Goal: Communication & Community: Ask a question

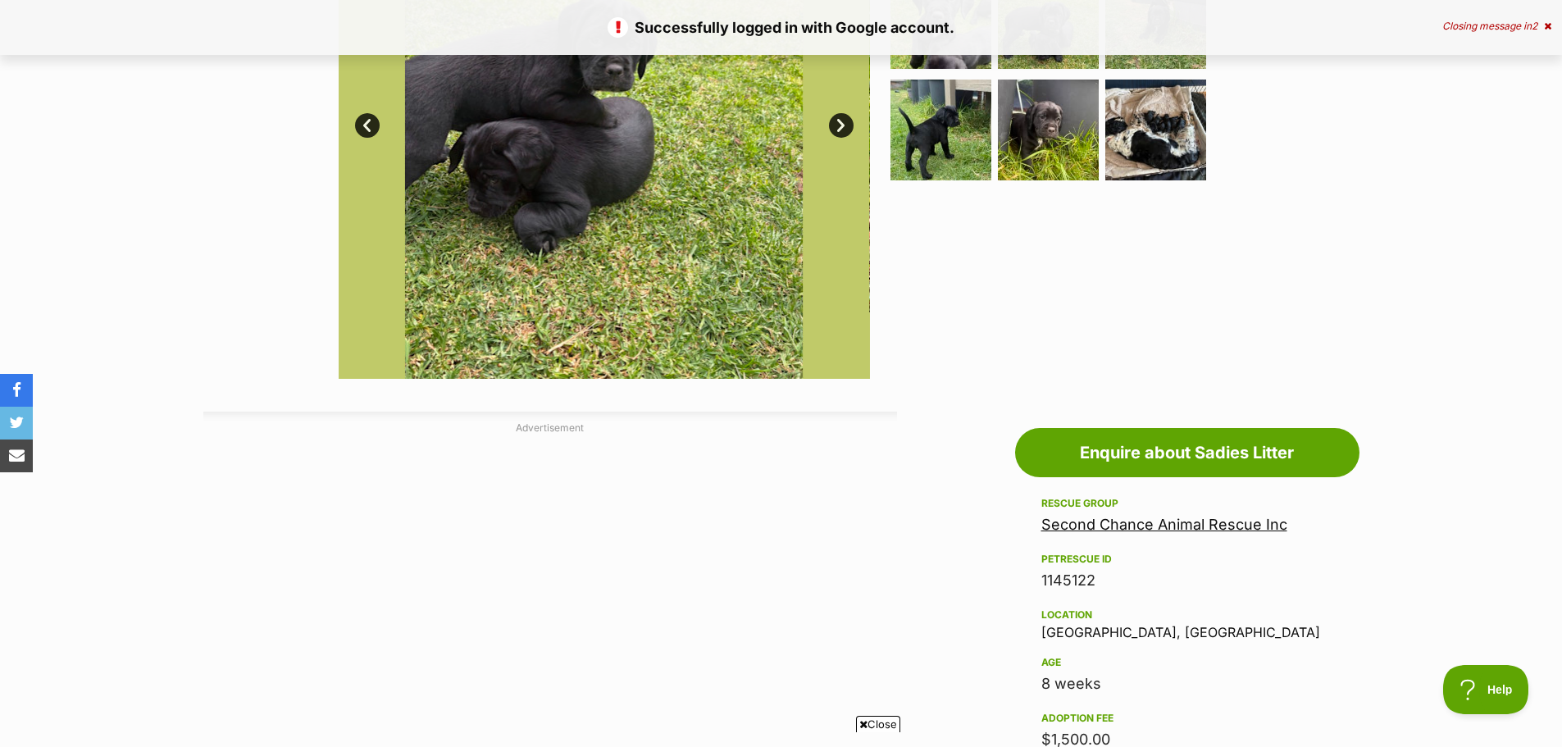
scroll to position [574, 0]
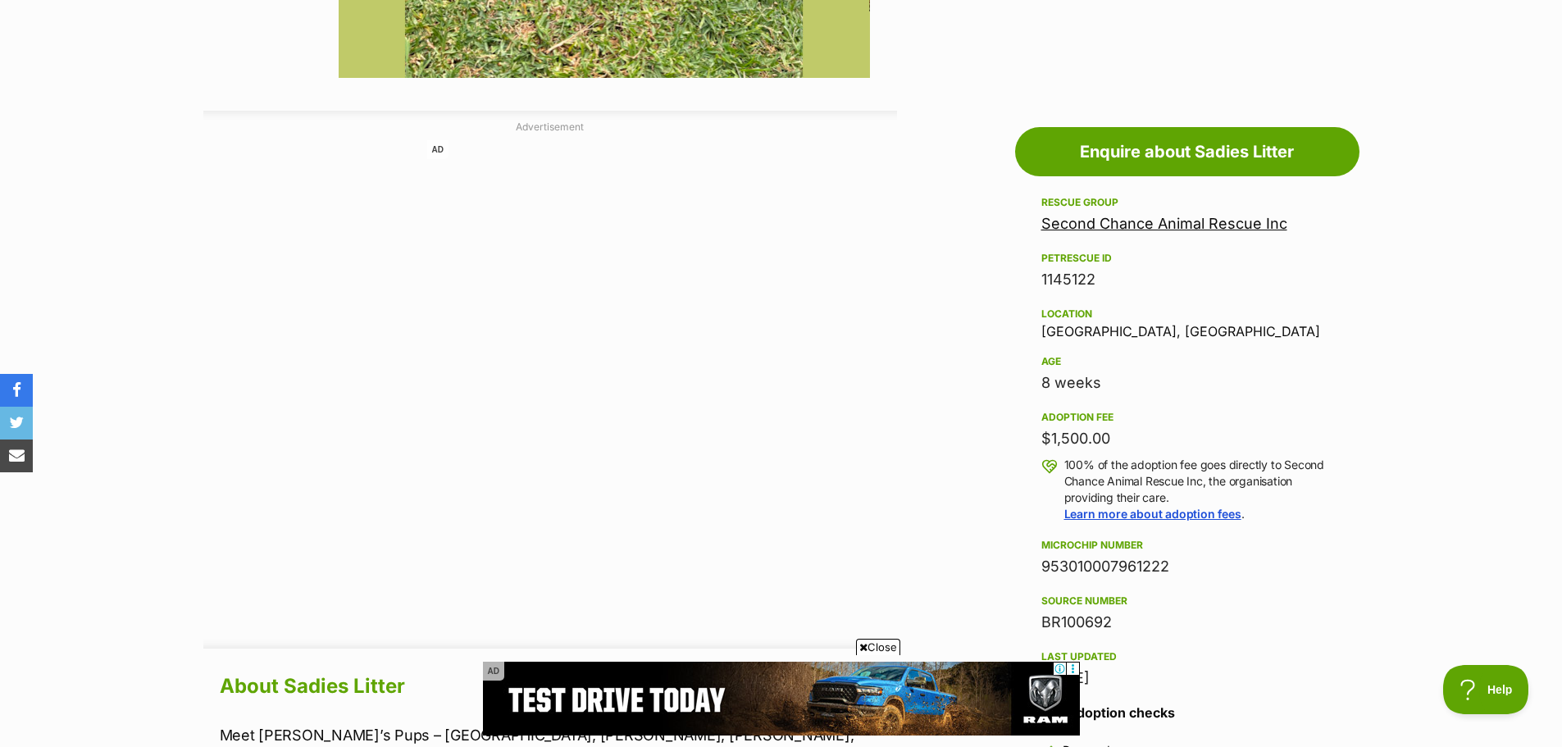
scroll to position [738, 0]
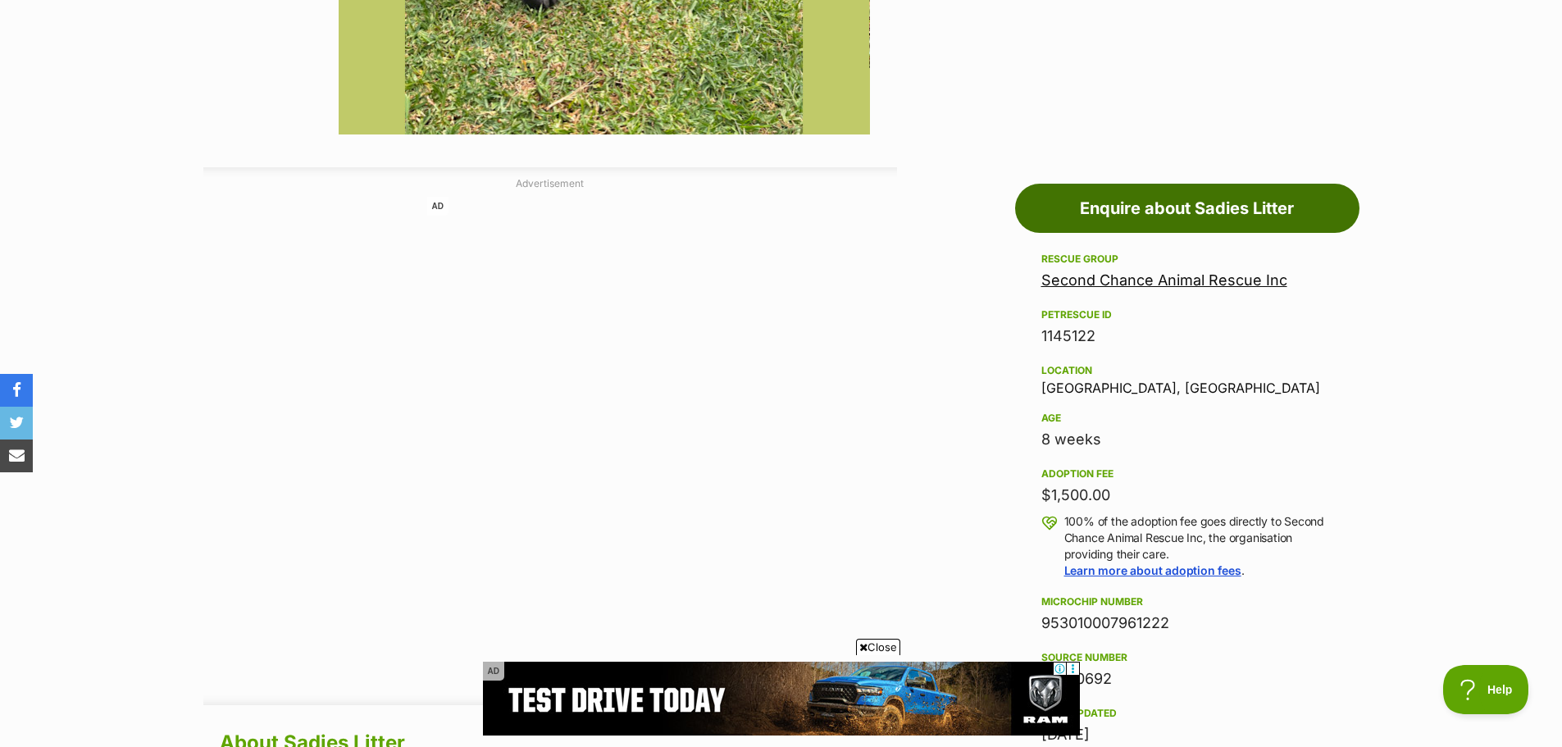
click at [1163, 210] on link "Enquire about Sadies Litter" at bounding box center [1187, 208] width 344 height 49
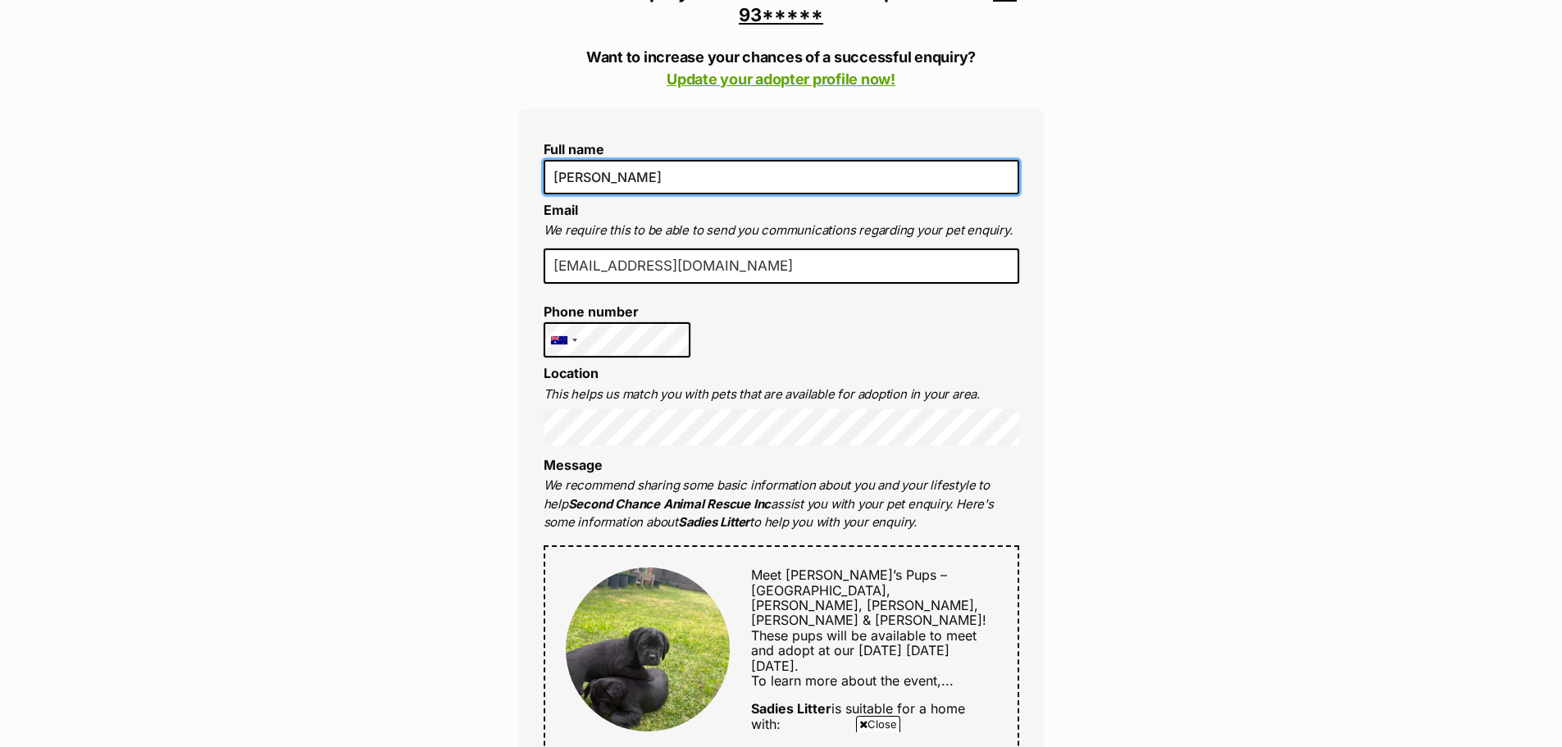
drag, startPoint x: 658, startPoint y: 181, endPoint x: 602, endPoint y: 171, distance: 56.8
click at [602, 171] on input "[PERSON_NAME]" at bounding box center [782, 177] width 476 height 34
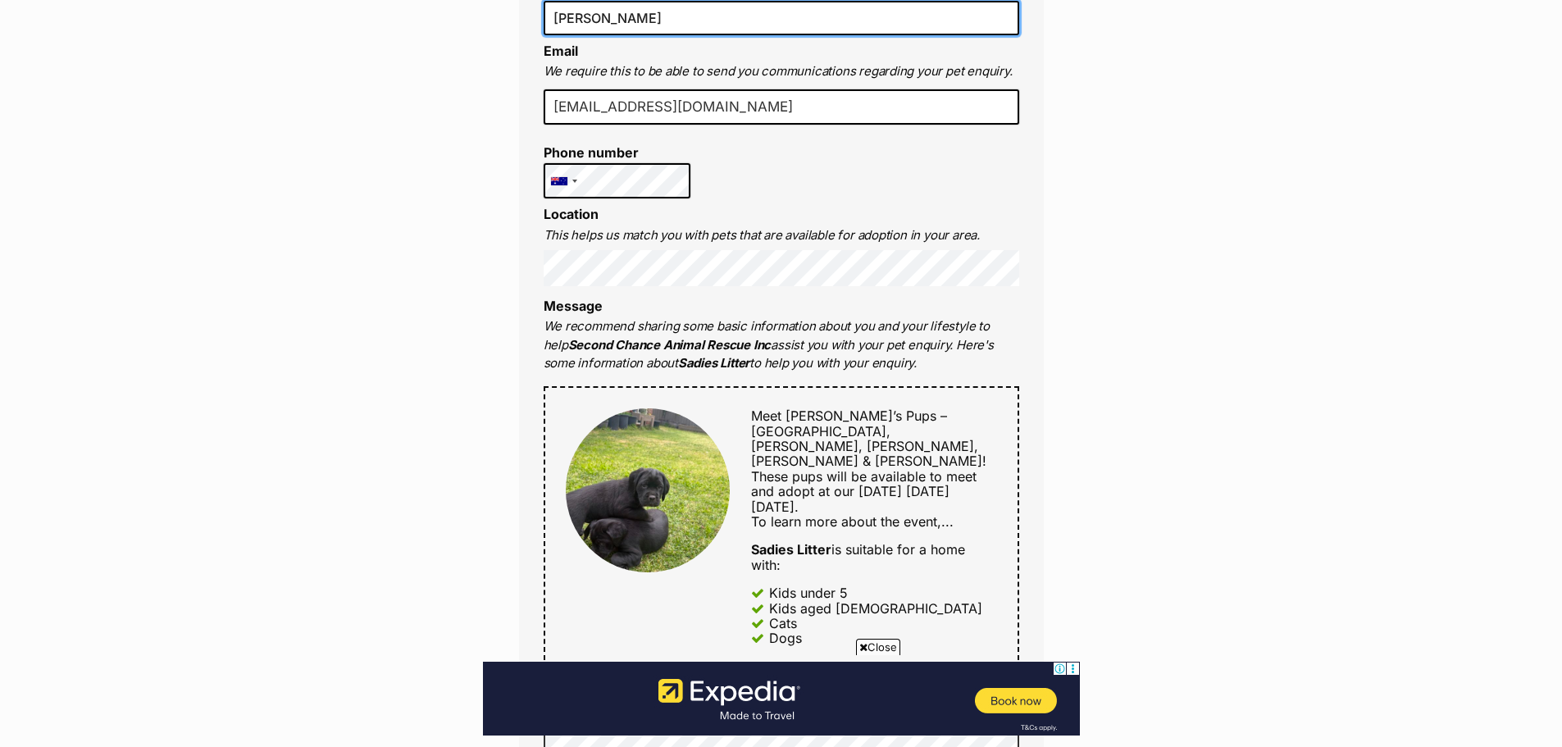
scroll to position [574, 0]
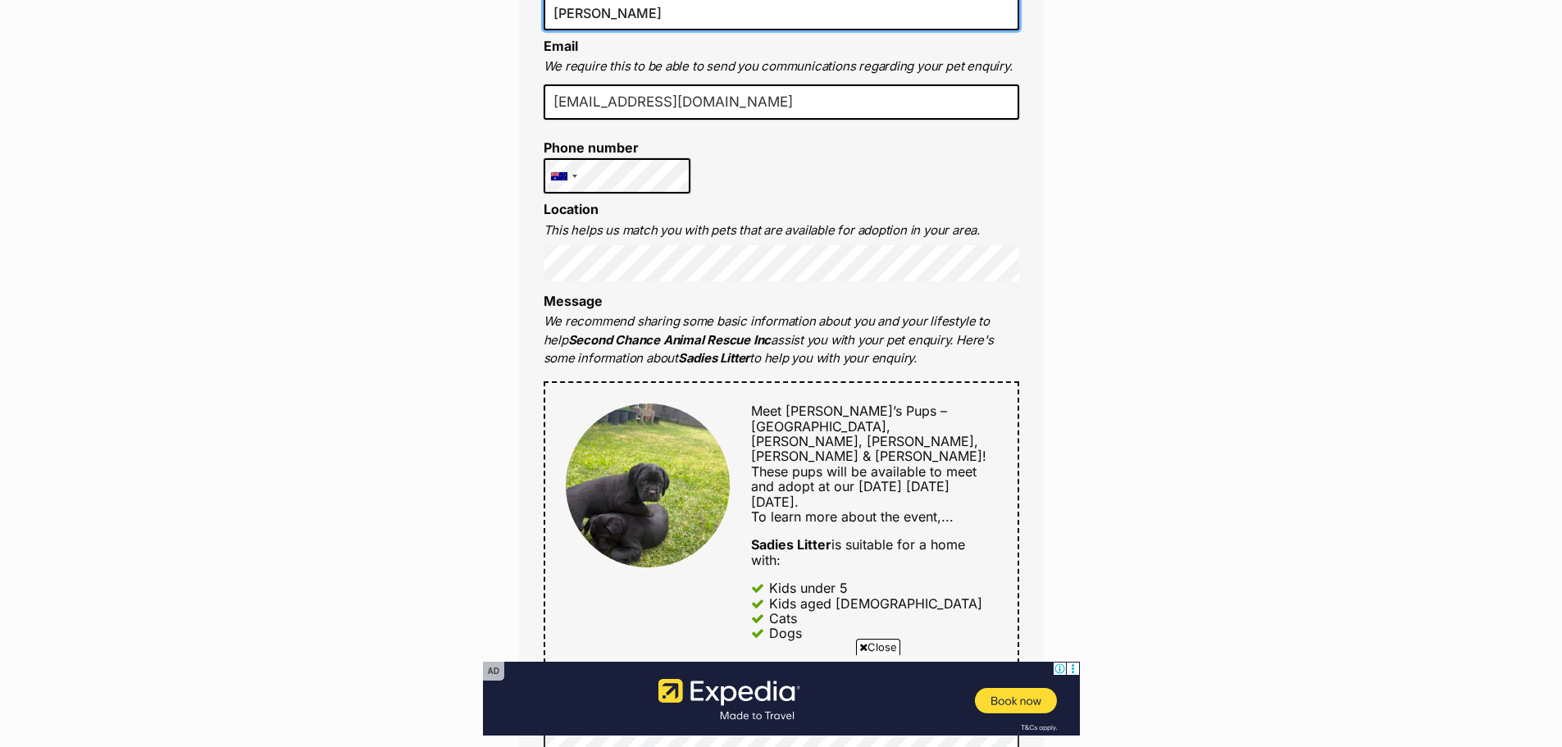
type input "Andrea Watts"
click at [1079, 258] on div "Enquire about Sadies Litter 03 9357 0834 Send an enquiry via the form below or …" at bounding box center [781, 498] width 1562 height 1847
click at [1286, 373] on div "Enquire about Sadies Litter 03 9357 0834 Send an enquiry via the form below or …" at bounding box center [781, 498] width 1562 height 1847
click at [822, 295] on li "Message We recommend sharing some basic information about you and your lifestyl…" at bounding box center [782, 331] width 476 height 75
click at [1200, 352] on div "Enquire about Sadies Litter 03 9357 0834 Send an enquiry via the form below or …" at bounding box center [781, 498] width 1562 height 1847
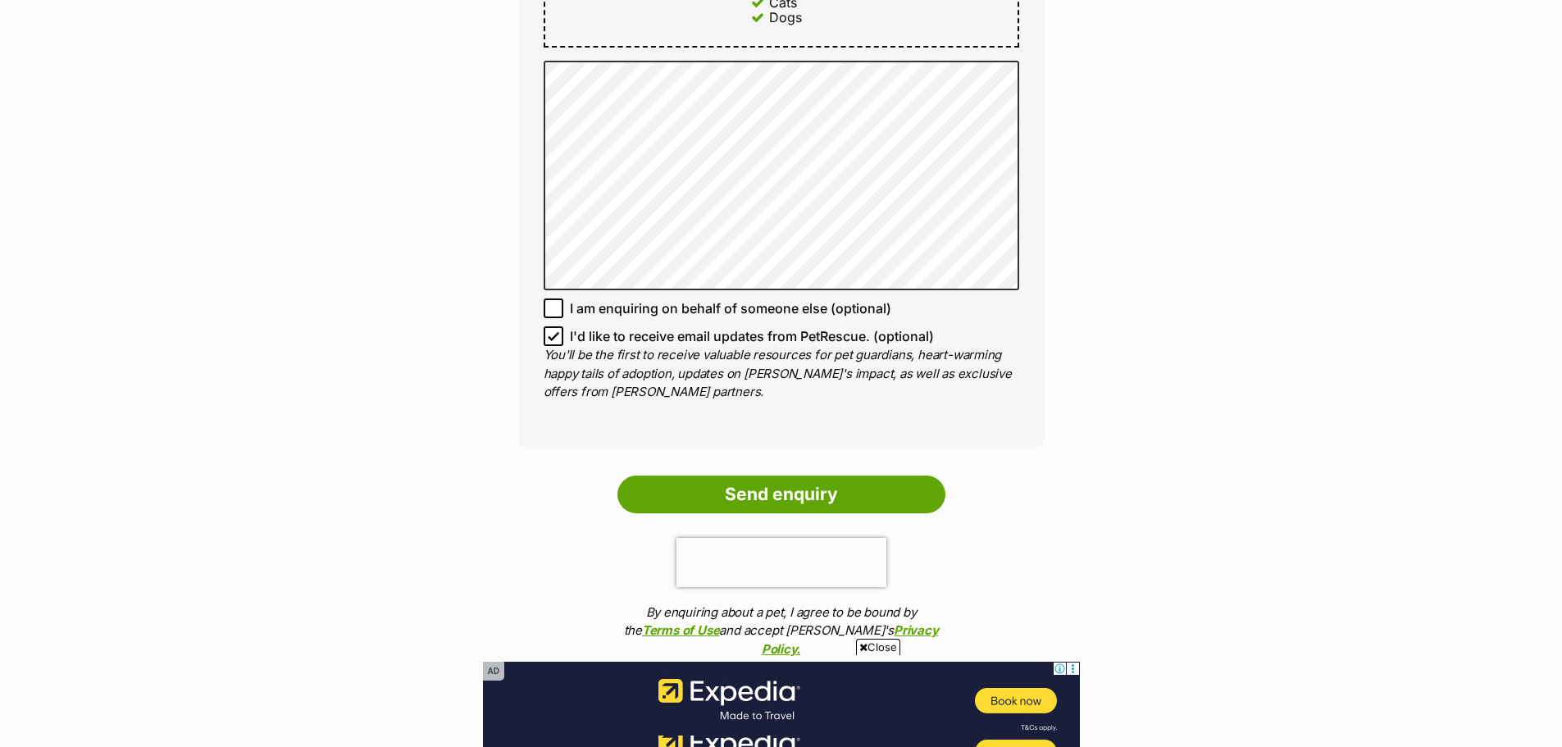
scroll to position [1230, 0]
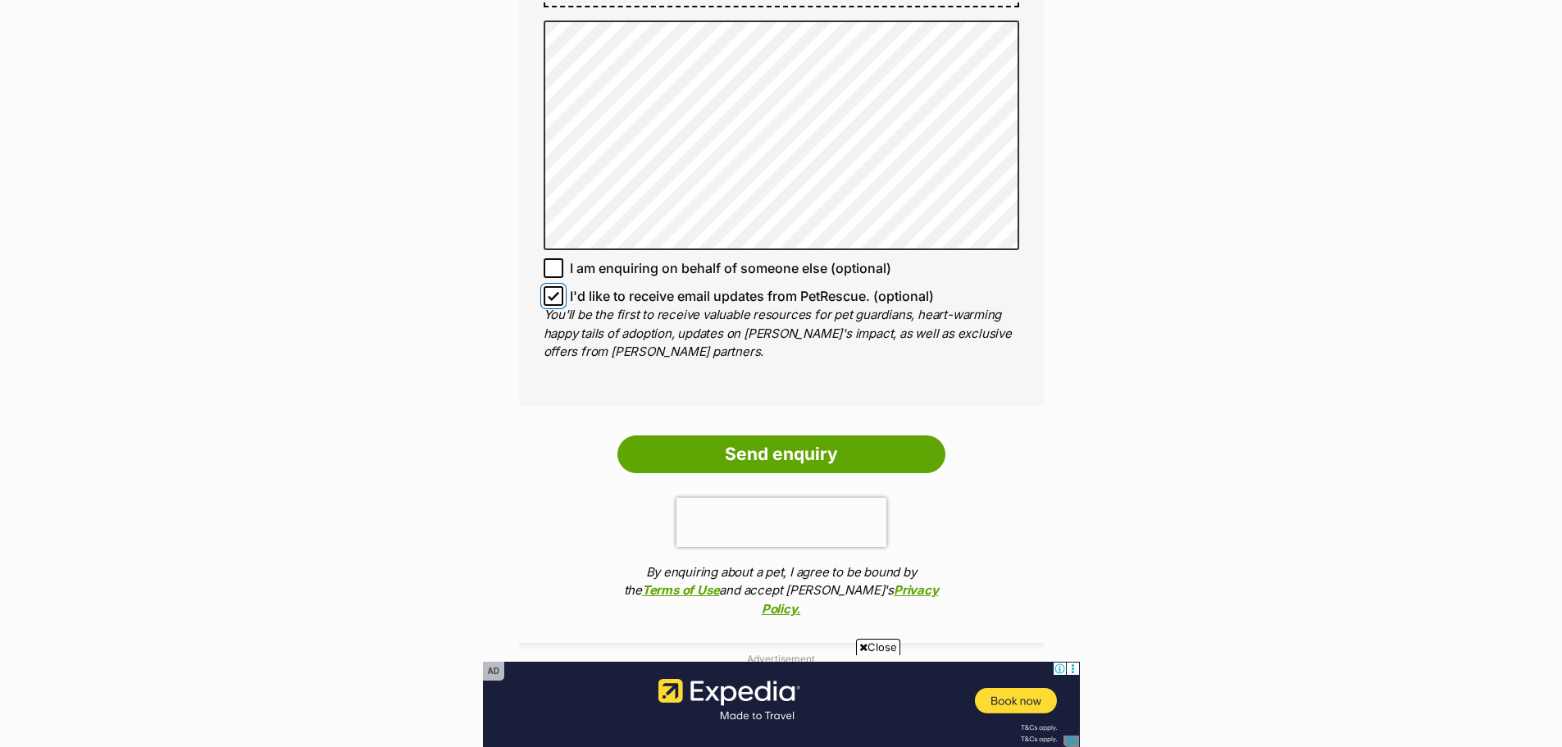
click at [563, 286] on label "I'd like to receive email updates from PetRescue. (optional)" at bounding box center [782, 296] width 476 height 20
click at [563, 286] on input "I'd like to receive email updates from PetRescue. (optional)" at bounding box center [554, 296] width 20 height 20
checkbox input "false"
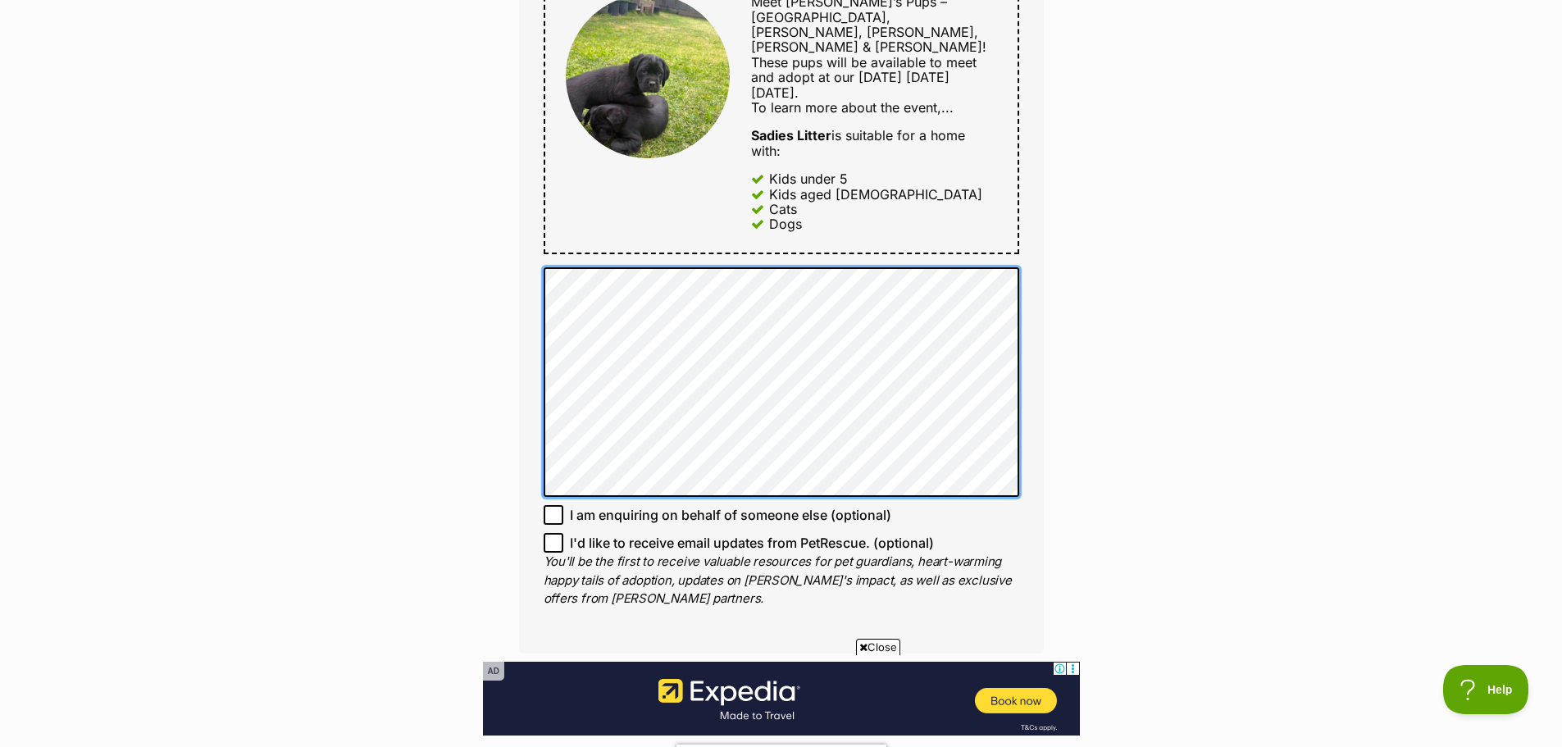
scroll to position [984, 0]
click at [405, 175] on div "Enquire about Sadies Litter 03 9357 0834 Send an enquiry via the form below or …" at bounding box center [781, 87] width 1562 height 1844
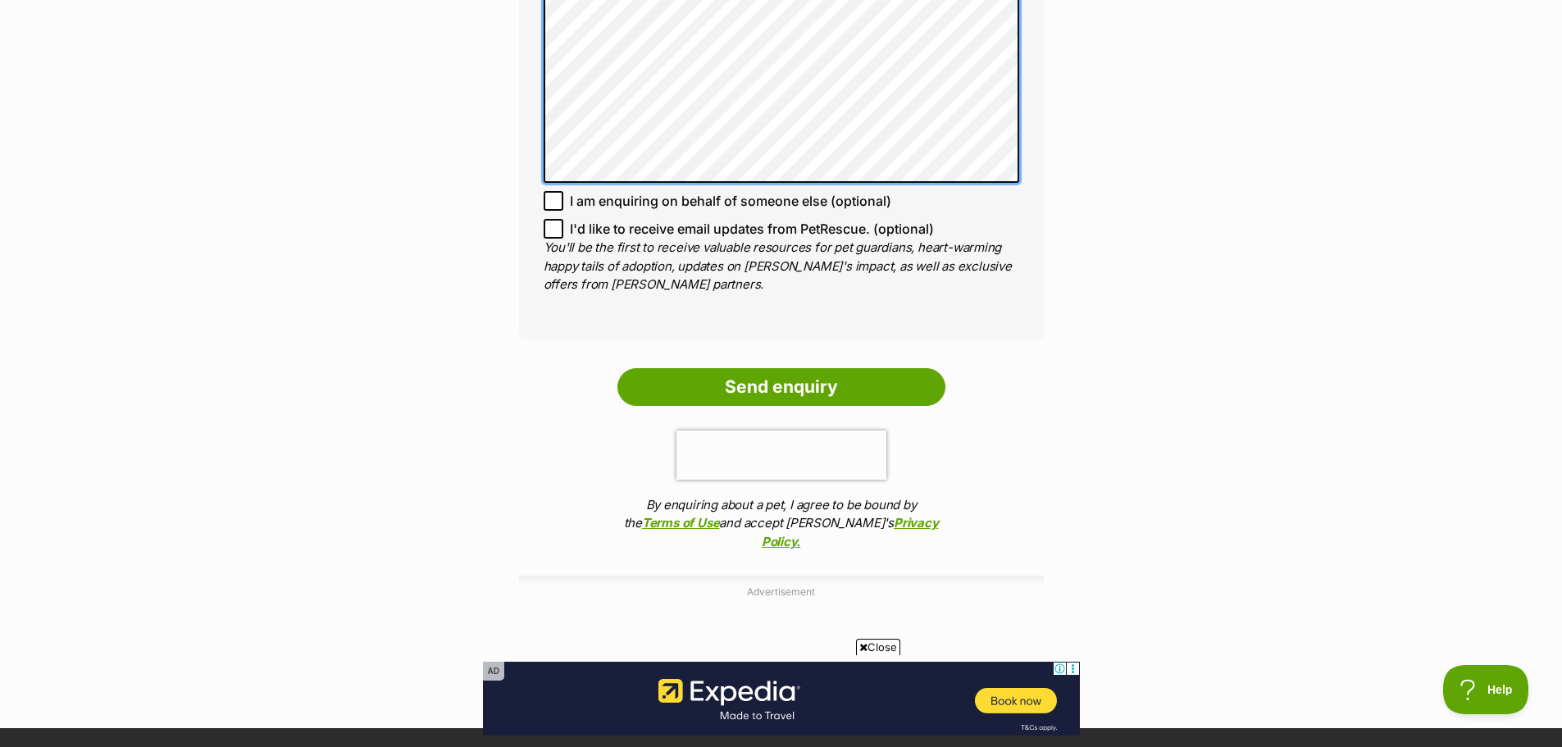
scroll to position [1640, 0]
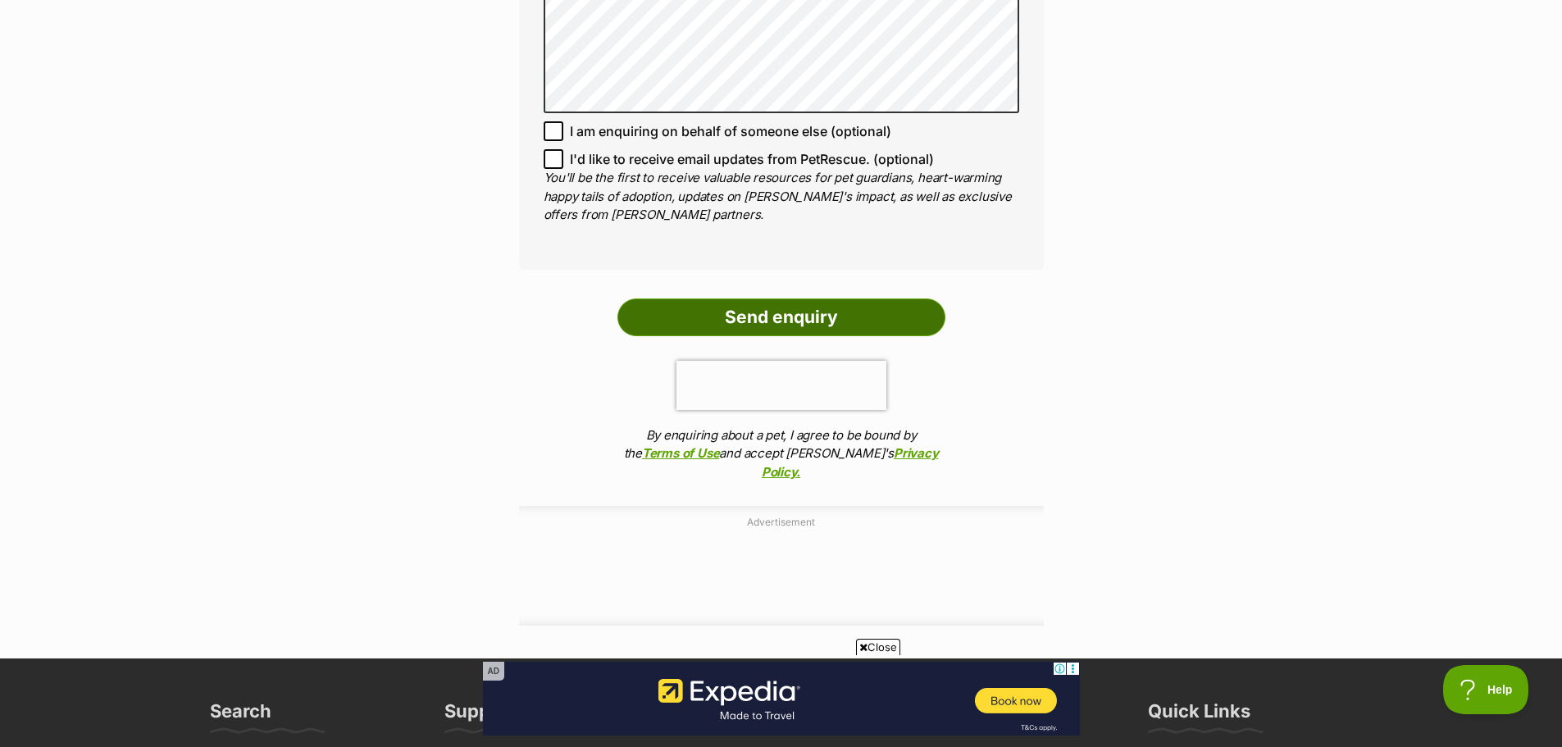
click at [785, 298] on input "Send enquiry" at bounding box center [781, 317] width 328 height 38
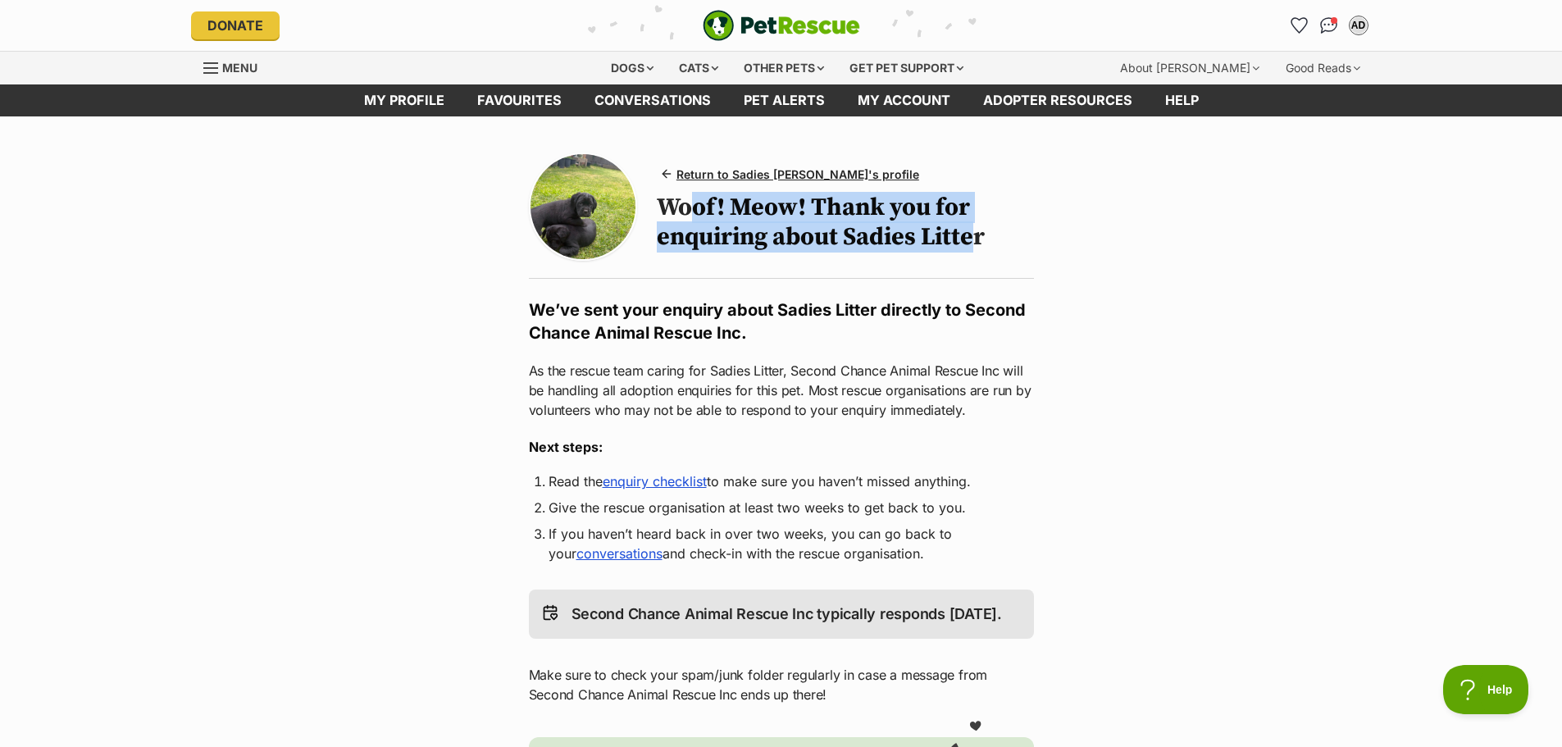
drag, startPoint x: 687, startPoint y: 200, endPoint x: 969, endPoint y: 257, distance: 287.8
click at [976, 256] on div "Return to Sadies Litter's profile Woof! Meow! Thank you for enquiring about Sad…" at bounding box center [781, 214] width 505 height 130
